Goal: Check status: Check status

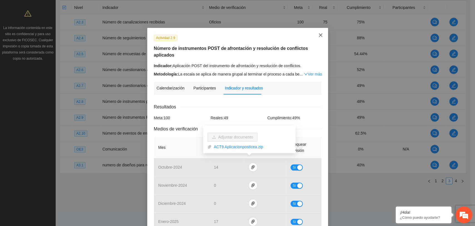
click at [318, 34] on icon "close" at bounding box center [320, 35] width 4 height 4
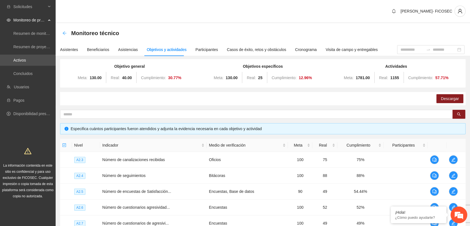
click at [65, 31] on icon "arrow-left" at bounding box center [64, 33] width 4 height 4
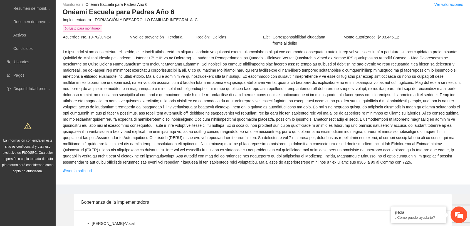
scroll to position [62, 0]
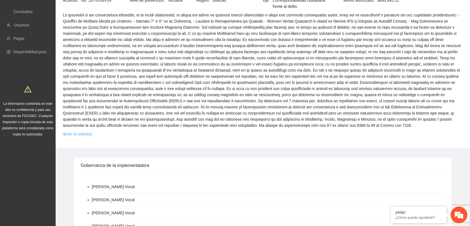
click at [80, 132] on link "Ver la solicitud" at bounding box center [77, 134] width 29 height 6
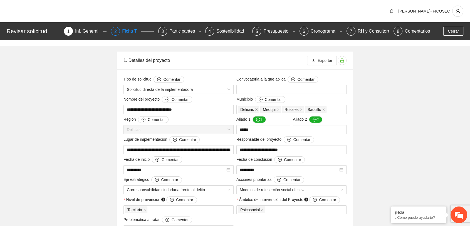
click at [123, 32] on div "Ficha T" at bounding box center [131, 31] width 19 height 9
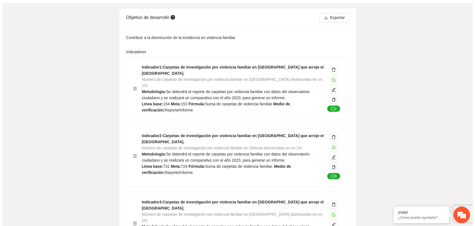
scroll to position [31, 0]
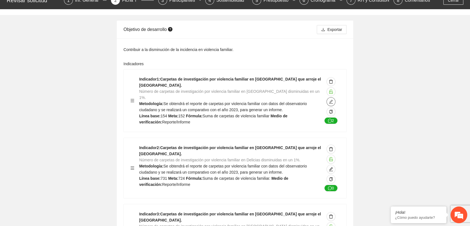
click at [332, 99] on icon "edit" at bounding box center [331, 101] width 4 height 4
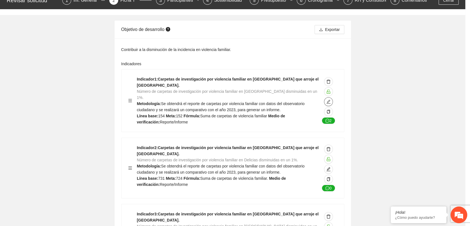
type textarea "***"
